Goal: Task Accomplishment & Management: Use online tool/utility

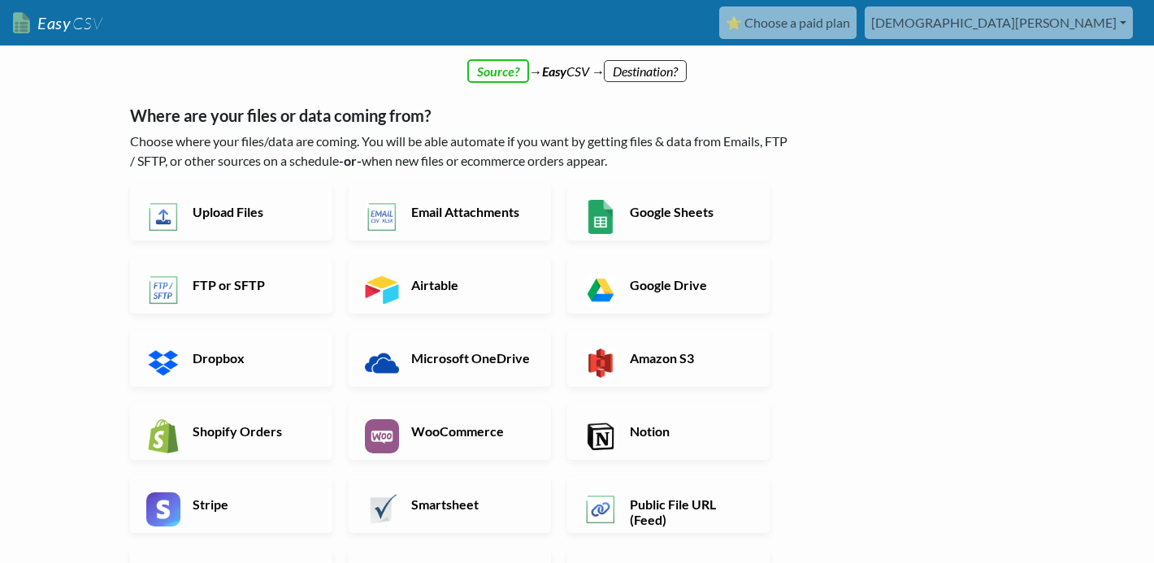
drag, startPoint x: 276, startPoint y: 102, endPoint x: 454, endPoint y: 98, distance: 178.1
click at [454, 98] on div "Where are your files or data coming from? Choose where your files/data are comi…" at bounding box center [461, 401] width 663 height 624
drag, startPoint x: 424, startPoint y: 113, endPoint x: 590, endPoint y: 123, distance: 166.9
click at [590, 123] on h5 "Where are your files or data coming from?" at bounding box center [461, 116] width 663 height 20
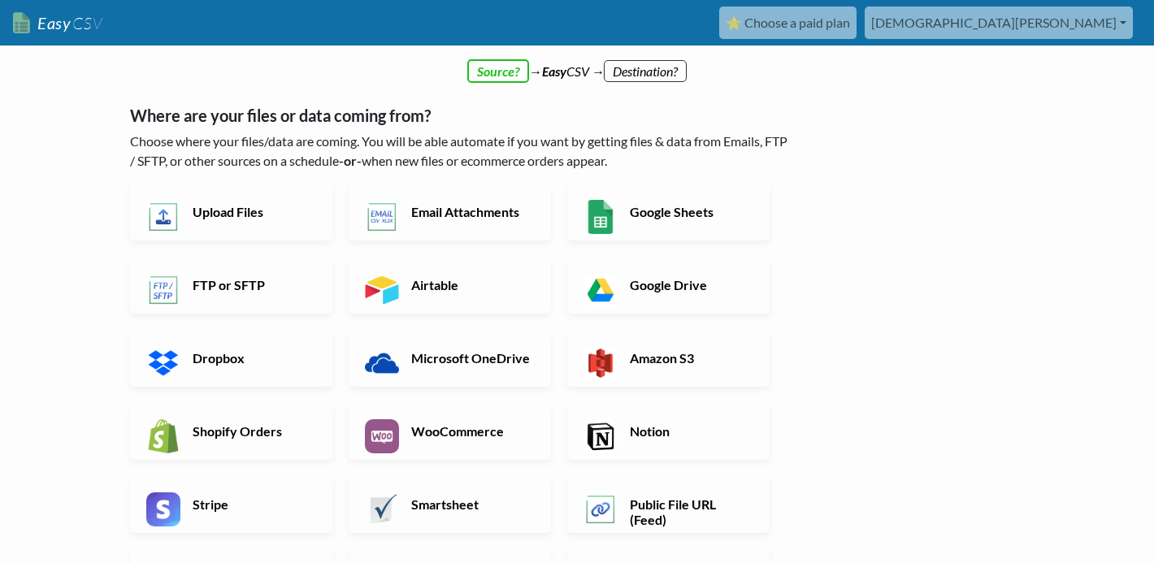
click at [541, 143] on p "Choose where your files/data are coming. You will be able automate if you want …" at bounding box center [461, 151] width 663 height 39
drag, startPoint x: 651, startPoint y: 136, endPoint x: 690, endPoint y: 138, distance: 39.1
click at [690, 138] on p "Choose where your files/data are coming. You will be able automate if you want …" at bounding box center [461, 151] width 663 height 39
click at [706, 163] on p "Choose where your files/data are coming. You will be able automate if you want …" at bounding box center [461, 151] width 663 height 39
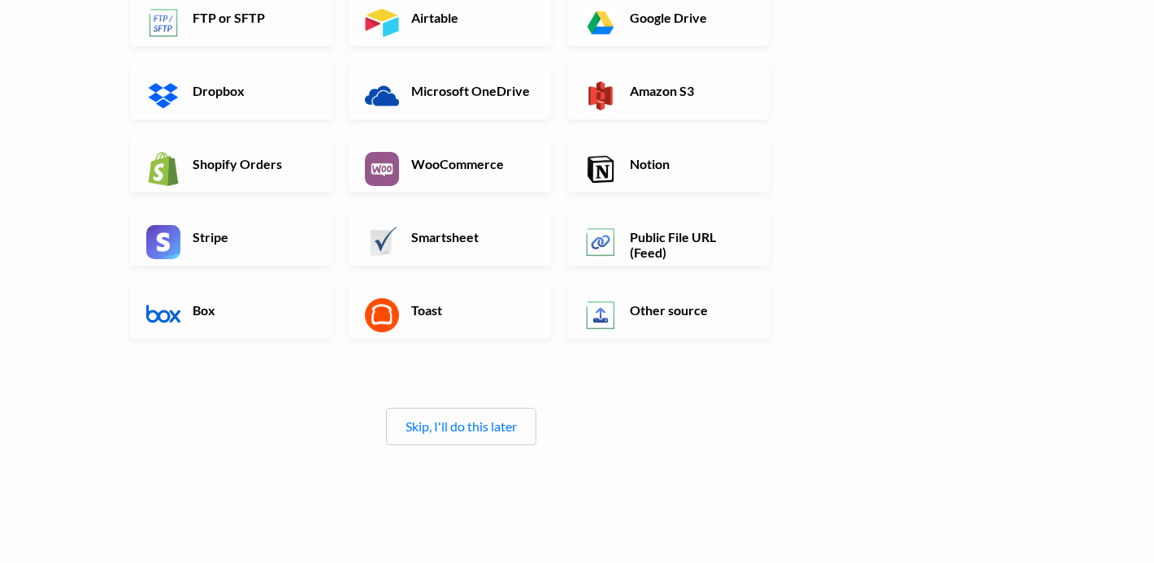
scroll to position [321, 0]
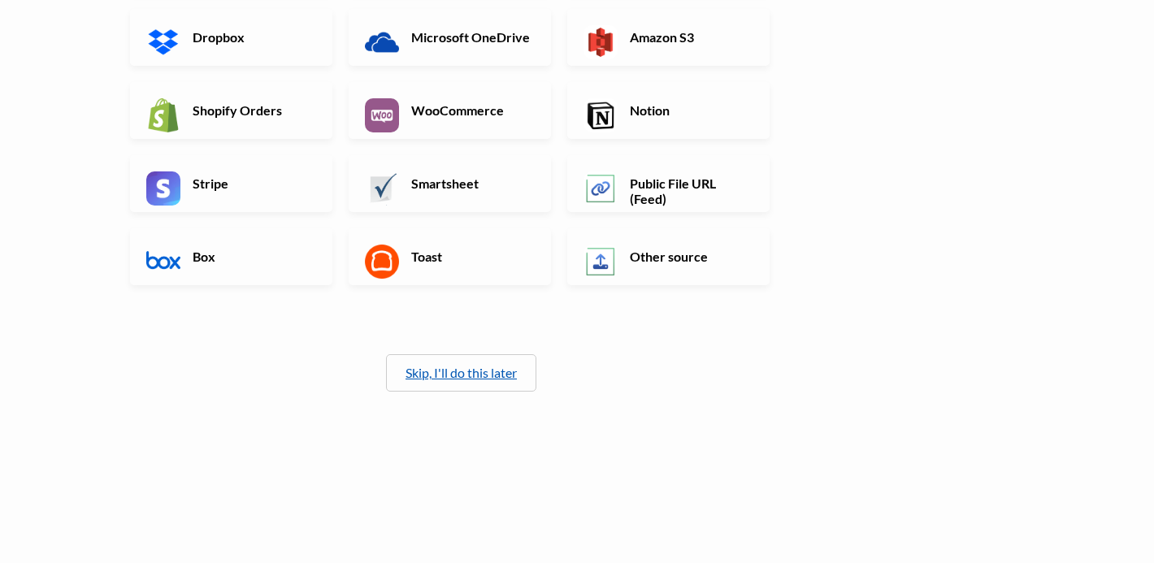
click at [458, 376] on link "Skip, I'll do this later" at bounding box center [461, 372] width 111 height 15
